Goal: Complete application form

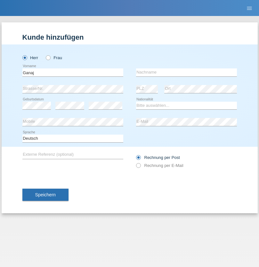
type input "Ganaj"
click at [186, 72] on input "text" at bounding box center [186, 72] width 101 height 8
type input "Fadil"
select select "XK"
select select "C"
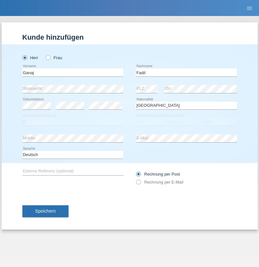
select select "10"
select select "08"
select select "2021"
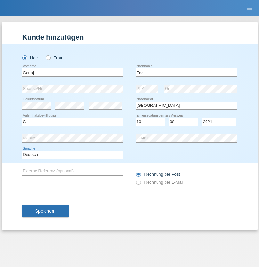
select select "en"
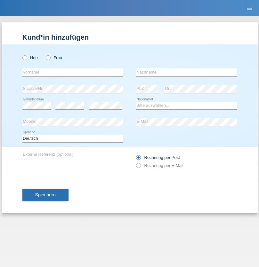
radio input "true"
click at [73, 72] on input "text" at bounding box center [72, 72] width 101 height 8
type input "Ibrahim"
click at [186, 72] on input "text" at bounding box center [186, 72] width 101 height 8
type input "Muja"
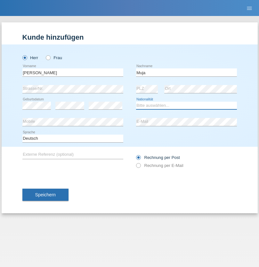
select select "XK"
select select "C"
select select "03"
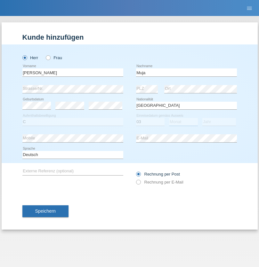
select select "07"
select select "2021"
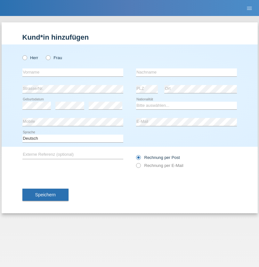
radio input "true"
click at [73, 72] on input "text" at bounding box center [72, 72] width 101 height 8
type input "Thomas"
click at [186, 72] on input "text" at bounding box center [186, 72] width 101 height 8
type input "Berger"
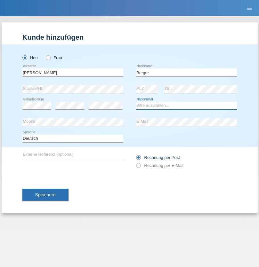
select select "CH"
radio input "true"
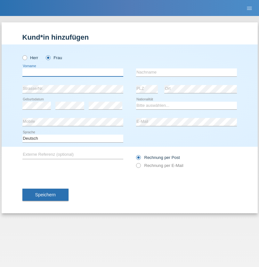
click at [73, 72] on input "text" at bounding box center [72, 72] width 101 height 8
type input "Teixeira da Silva Moço"
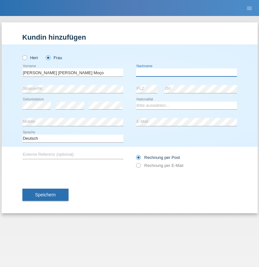
click at [186, 72] on input "text" at bounding box center [186, 72] width 101 height 8
type input "Paula"
select select "PT"
select select "C"
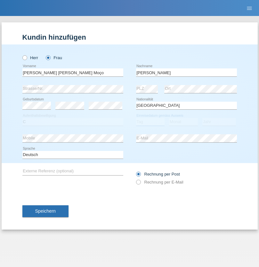
select select "28"
select select "03"
select select "2005"
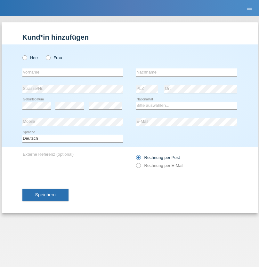
radio input "true"
click at [73, 72] on input "text" at bounding box center [72, 72] width 101 height 8
type input "bader"
click at [186, 72] on input "text" at bounding box center [186, 72] width 101 height 8
type input "benrehhou"
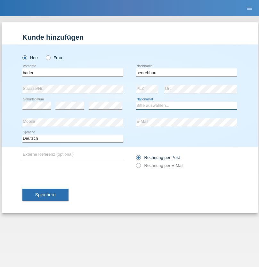
select select "MA"
select select "C"
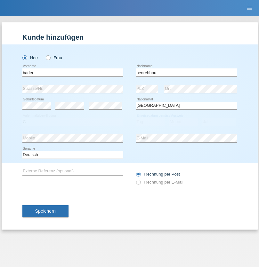
select select "05"
select select "08"
select select "2001"
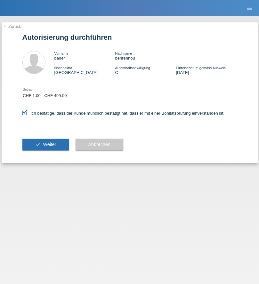
select select "1"
click at [45, 144] on span "Weiter" at bounding box center [49, 144] width 13 height 5
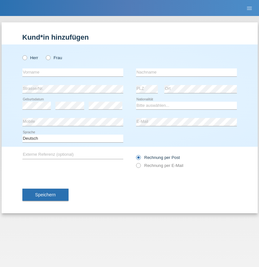
radio input "true"
click at [73, 72] on input "text" at bounding box center [72, 72] width 101 height 8
type input "Teklay"
click at [186, 72] on input "text" at bounding box center [186, 72] width 101 height 8
type input "Fiori"
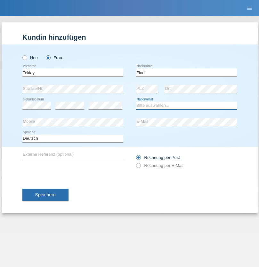
select select "ER"
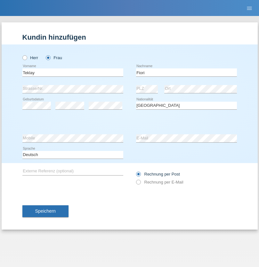
select select "C"
select select "10"
select select "08"
select select "2021"
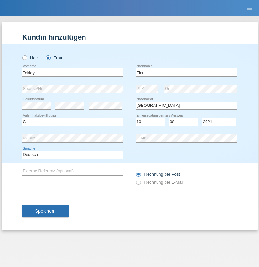
select select "en"
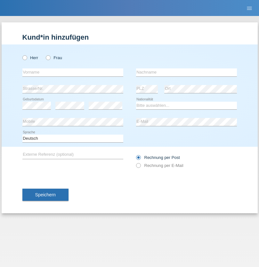
radio input "true"
click at [73, 72] on input "text" at bounding box center [72, 72] width 101 height 8
type input "Sadia"
click at [186, 72] on input "text" at bounding box center [186, 72] width 101 height 8
type input "Nejmaoui"
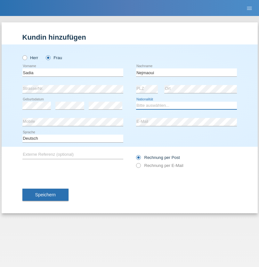
select select "MA"
select select "C"
select select "01"
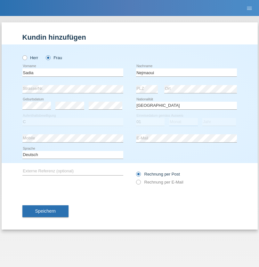
select select "06"
select select "1964"
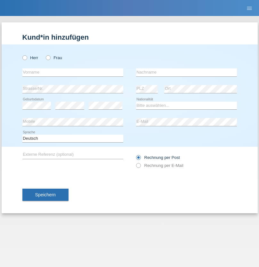
radio input "true"
click at [73, 72] on input "text" at bounding box center [72, 72] width 101 height 8
type input "[PERSON_NAME]"
click at [186, 72] on input "text" at bounding box center [186, 72] width 101 height 8
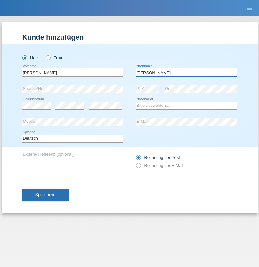
type input "[PERSON_NAME]"
select select "CH"
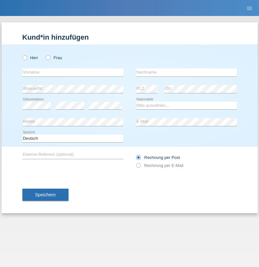
radio input "true"
click at [73, 72] on input "text" at bounding box center [72, 72] width 101 height 8
type input "Thivagaran"
click at [186, 72] on input "text" at bounding box center [186, 72] width 101 height 8
type input "Selvanayagam"
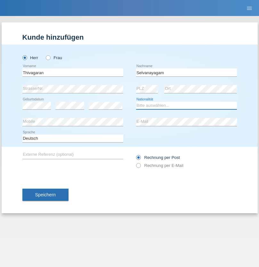
select select "LK"
select select "C"
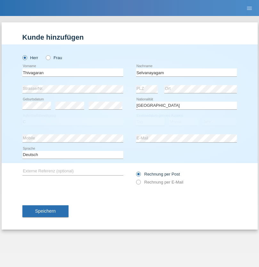
select select "23"
select select "03"
select select "2021"
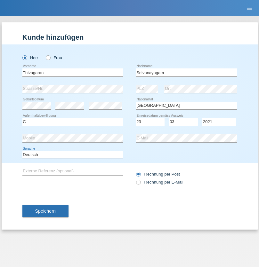
select select "en"
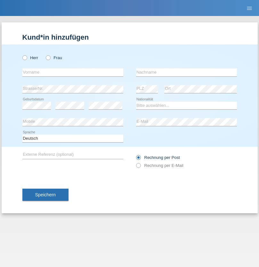
radio input "true"
click at [73, 72] on input "text" at bounding box center [72, 72] width 101 height 8
type input "[PERSON_NAME]"
click at [186, 72] on input "text" at bounding box center [186, 72] width 101 height 8
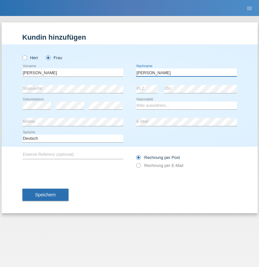
type input "[PERSON_NAME]"
select select "CH"
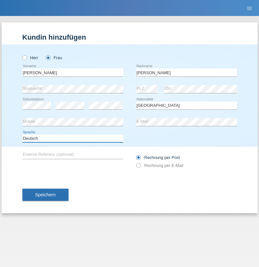
select select "en"
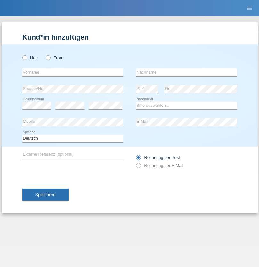
radio input "true"
click at [73, 72] on input "text" at bounding box center [72, 72] width 101 height 8
type input "Tymur"
click at [186, 72] on input "text" at bounding box center [186, 72] width 101 height 8
type input "[PERSON_NAME]"
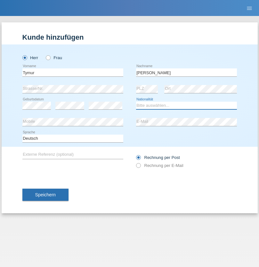
select select "UA"
select select "C"
select select "20"
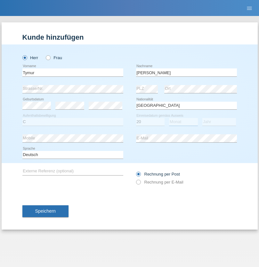
select select "08"
select select "2021"
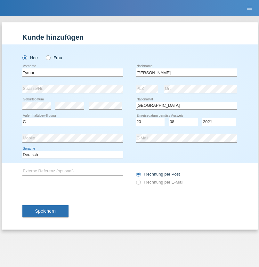
select select "en"
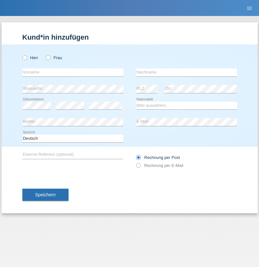
radio input "true"
click at [73, 72] on input "text" at bounding box center [72, 72] width 101 height 8
type input "Tymur"
click at [186, 72] on input "text" at bounding box center [186, 72] width 101 height 8
type input "Hunderchuj"
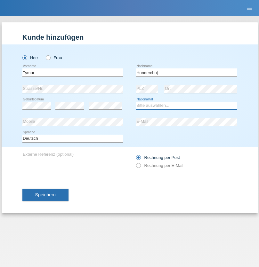
select select "UA"
select select "C"
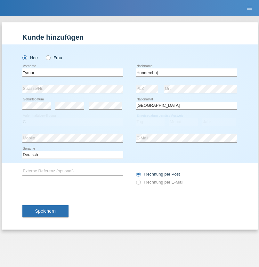
select select "20"
select select "08"
select select "2021"
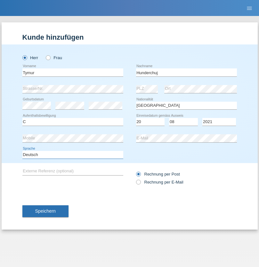
select select "en"
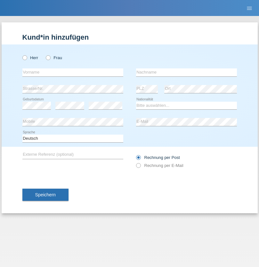
radio input "true"
click at [73, 72] on input "text" at bounding box center [72, 72] width 101 height 8
type input "[PERSON_NAME]"
click at [186, 72] on input "text" at bounding box center [186, 72] width 101 height 8
type input "Tropp"
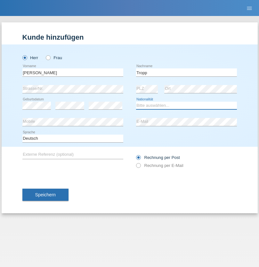
select select "SK"
select select "C"
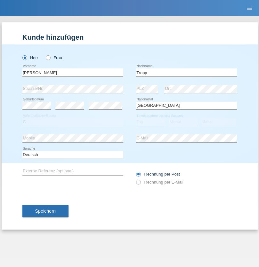
select select "10"
select select "08"
select select "2021"
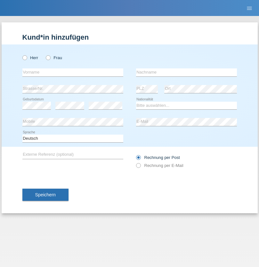
radio input "true"
click at [73, 72] on input "text" at bounding box center [72, 72] width 101 height 8
type input "[PERSON_NAME]"
click at [186, 72] on input "text" at bounding box center [186, 72] width 101 height 8
type input "Ringle"
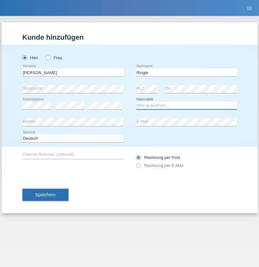
select select "DE"
select select "C"
select select "06"
select select "01"
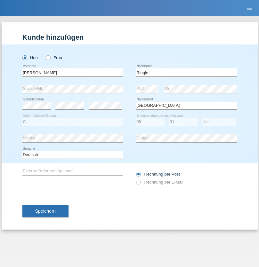
select select "2021"
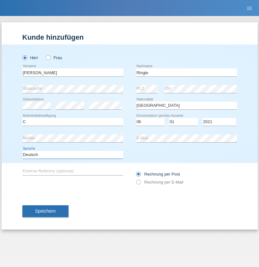
select select "en"
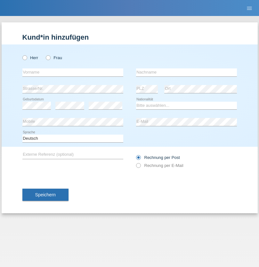
radio input "true"
click at [73, 72] on input "text" at bounding box center [72, 72] width 101 height 8
type input "Junior"
click at [186, 72] on input "text" at bounding box center [186, 72] width 101 height 8
type input "[PERSON_NAME]"
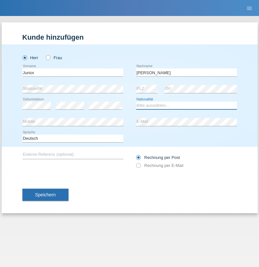
select select "CH"
radio input "true"
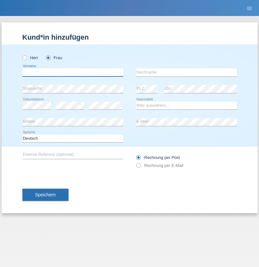
click at [73, 72] on input "text" at bounding box center [72, 72] width 101 height 8
type input "[PERSON_NAME]"
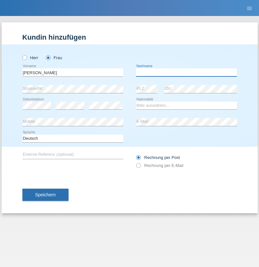
click at [186, 72] on input "text" at bounding box center [186, 72] width 101 height 8
type input "Knusel Campillo"
select select "CH"
radio input "true"
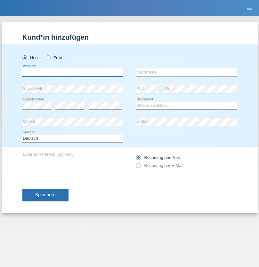
click at [73, 72] on input "text" at bounding box center [72, 72] width 101 height 8
type input "Beqiri"
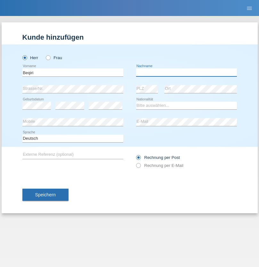
click at [186, 72] on input "text" at bounding box center [186, 72] width 101 height 8
type input "Shpresa"
select select "XK"
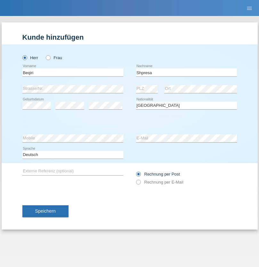
select select "C"
select select "08"
select select "02"
select select "1979"
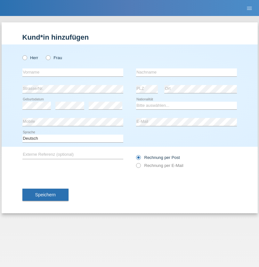
radio input "true"
click at [73, 72] on input "text" at bounding box center [72, 72] width 101 height 8
type input "[PERSON_NAME]"
click at [186, 72] on input "text" at bounding box center [186, 72] width 101 height 8
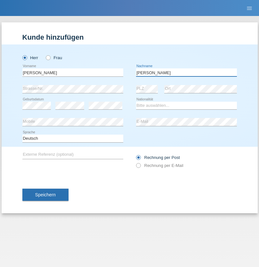
type input "[PERSON_NAME]"
select select "CH"
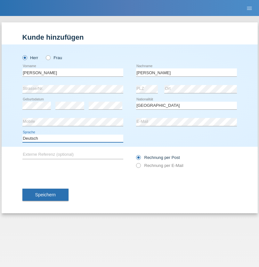
select select "en"
